Goal: Task Accomplishment & Management: Manage account settings

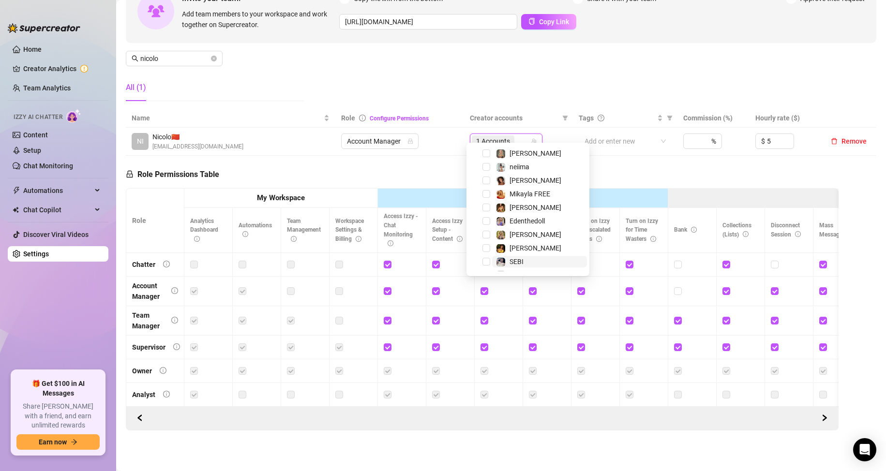
scroll to position [207, 0]
click at [515, 220] on span "[PERSON_NAME]" at bounding box center [535, 217] width 52 height 8
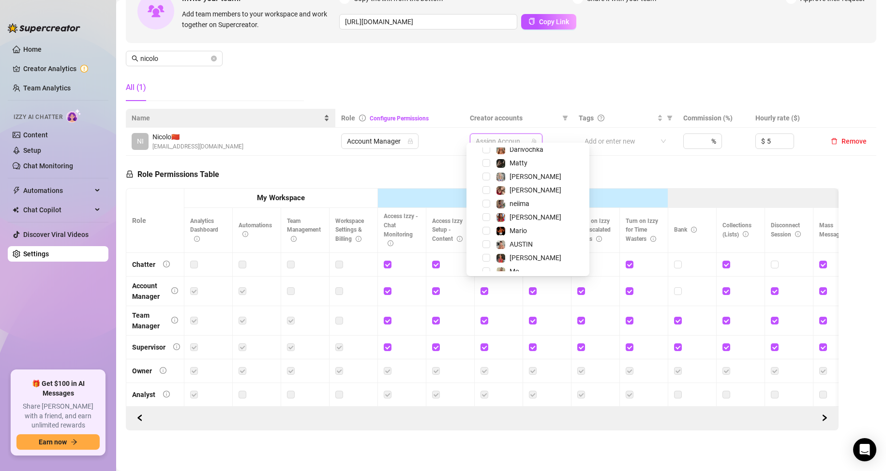
click at [343, 159] on div "Role Permissions Table Role My Workspace Izzy AI OnlyFans Side Menu OnlyFans Ch…" at bounding box center [482, 293] width 713 height 275
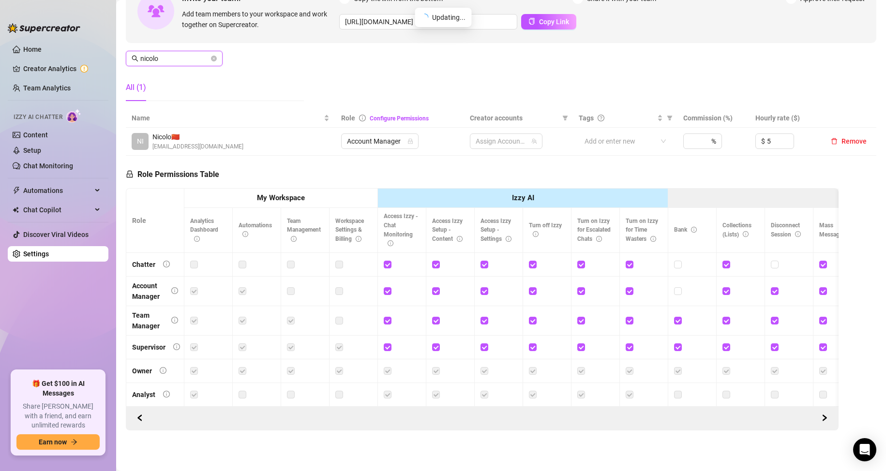
click at [191, 53] on input "nicolo" at bounding box center [174, 58] width 69 height 11
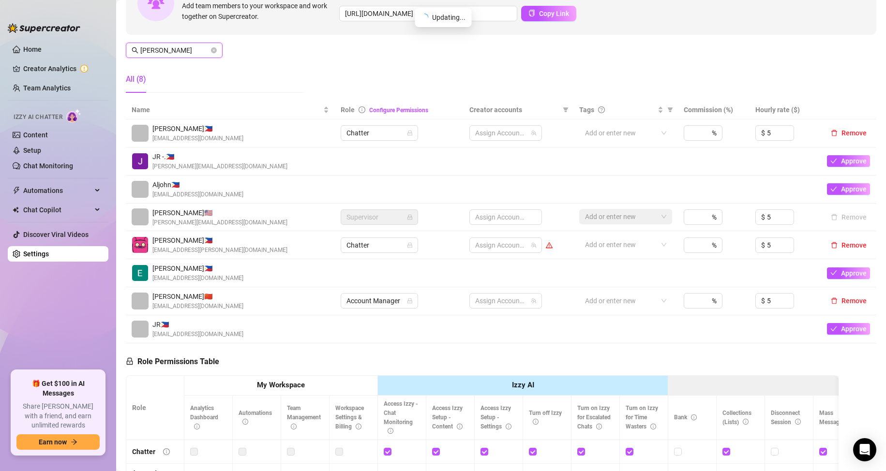
click at [191, 51] on input "[PERSON_NAME]" at bounding box center [174, 50] width 69 height 11
type input "[PERSON_NAME]"
click at [190, 71] on div "All (8)" at bounding box center [215, 79] width 178 height 27
click at [484, 301] on span "2 Accounts" at bounding box center [492, 301] width 34 height 11
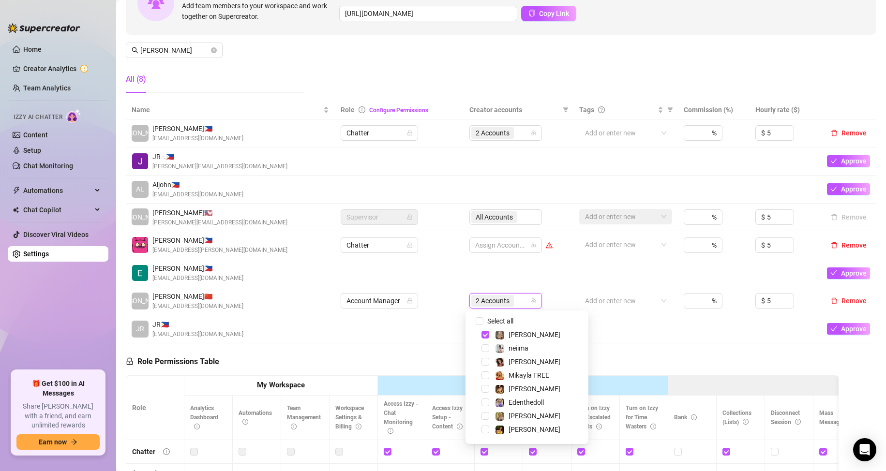
scroll to position [215, 0]
click at [535, 388] on span "Mario" at bounding box center [538, 391] width 95 height 12
click at [533, 388] on span "Mario" at bounding box center [538, 391] width 95 height 12
click at [530, 377] on span "[PERSON_NAME]" at bounding box center [538, 377] width 95 height 12
click at [401, 343] on td at bounding box center [399, 329] width 129 height 28
